Goal: Task Accomplishment & Management: Use online tool/utility

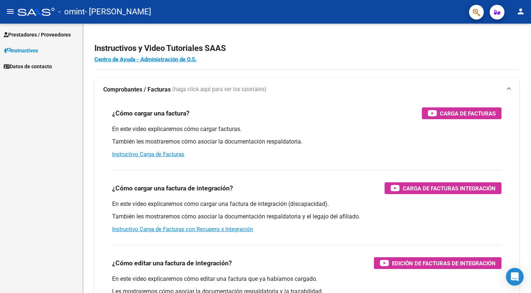
click at [39, 35] on span "Prestadores / Proveedores" at bounding box center [37, 35] width 67 height 8
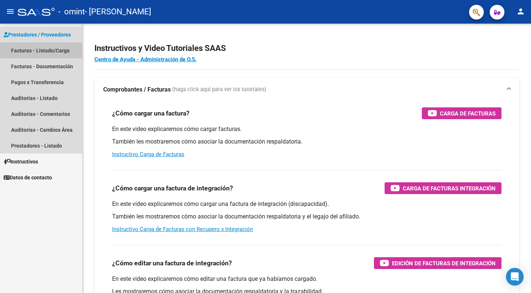
click at [38, 52] on link "Facturas - Listado/Carga" at bounding box center [41, 50] width 82 height 16
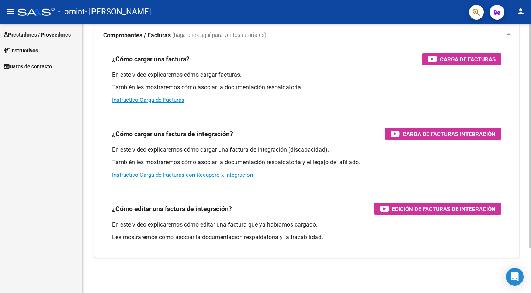
scroll to position [54, 0]
click at [43, 34] on span "Prestadores / Proveedores" at bounding box center [37, 35] width 67 height 8
click at [45, 37] on span "Prestadores / Proveedores" at bounding box center [37, 35] width 67 height 8
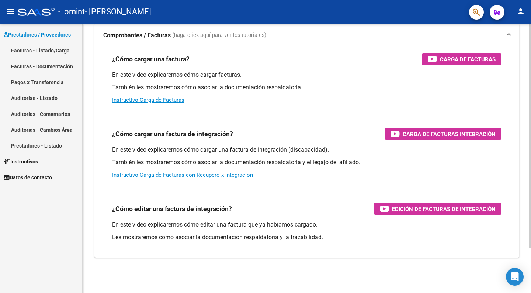
click at [37, 49] on link "Facturas - Listado/Carga" at bounding box center [41, 50] width 82 height 16
